Goal: Check status: Check status

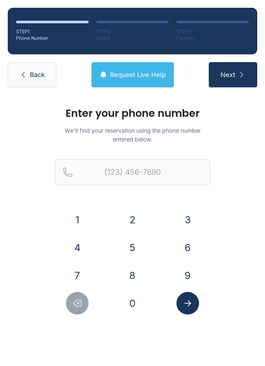
click at [76, 252] on button "4" at bounding box center [77, 247] width 23 height 23
click at [136, 304] on button "0" at bounding box center [132, 303] width 23 height 23
click at [81, 277] on button "7" at bounding box center [77, 275] width 23 height 23
click at [80, 279] on button "7" at bounding box center [77, 275] width 23 height 23
click at [81, 226] on button "1" at bounding box center [77, 219] width 23 height 23
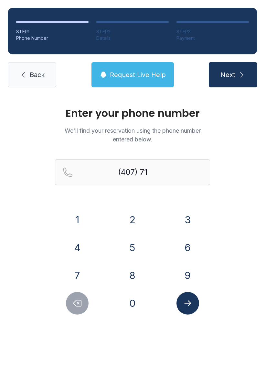
click at [134, 279] on button "8" at bounding box center [132, 275] width 23 height 23
click at [83, 248] on button "4" at bounding box center [77, 247] width 23 height 23
click at [83, 251] on button "4" at bounding box center [77, 247] width 23 height 23
click at [83, 277] on button "7" at bounding box center [77, 275] width 23 height 23
click at [80, 219] on button "1" at bounding box center [77, 219] width 23 height 23
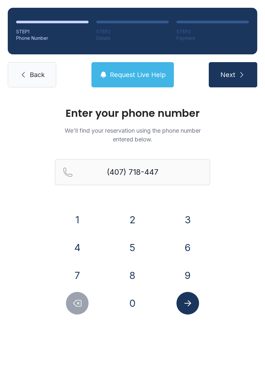
type input "[PHONE_NUMBER]"
click at [187, 303] on icon "Submit lookup form" at bounding box center [188, 303] width 10 height 10
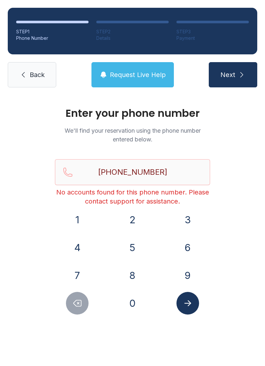
click at [38, 81] on link "Back" at bounding box center [32, 74] width 49 height 25
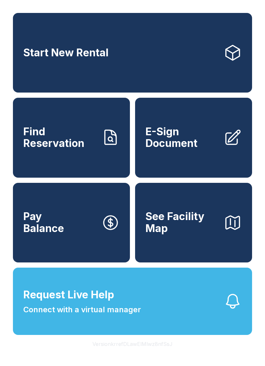
click at [162, 307] on button "Request Live Help Connect with a virtual manager" at bounding box center [132, 301] width 239 height 67
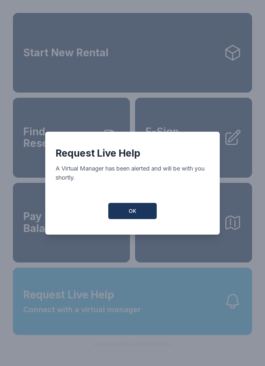
click at [144, 214] on button "OK" at bounding box center [132, 211] width 49 height 16
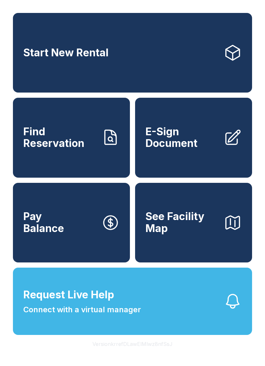
click at [204, 313] on button "Request Live Help Connect with a virtual manager" at bounding box center [132, 301] width 239 height 67
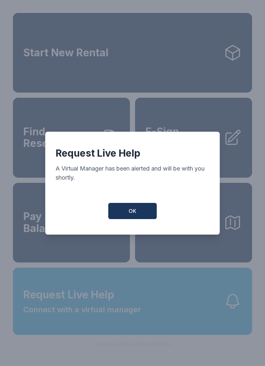
click at [152, 210] on button "OK" at bounding box center [132, 211] width 49 height 16
